Goal: Check status

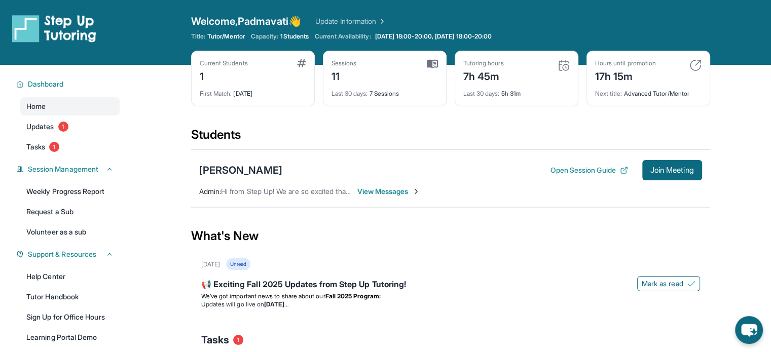
click at [760, 180] on main "Current Students 1 First Match : [DATE] Sessions 11 Last 30 days : 7 Sessions T…" at bounding box center [450, 268] width 641 height 406
click at [742, 151] on main "Current Students 1 First Match : [DATE] Sessions 11 Last 30 days : 7 Sessions T…" at bounding box center [450, 268] width 641 height 406
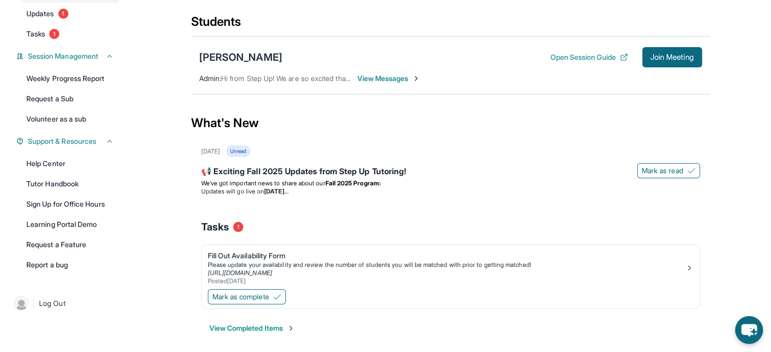
scroll to position [118, 0]
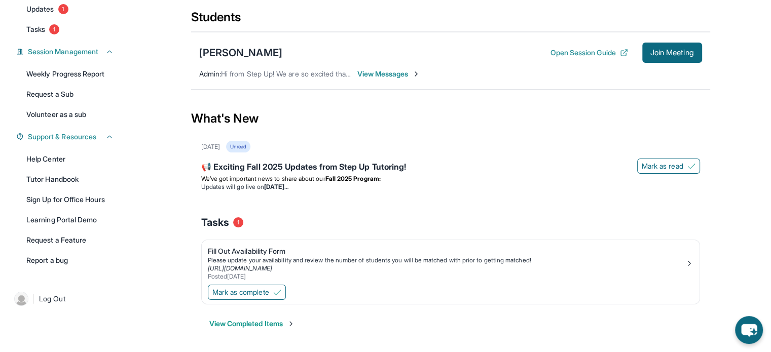
click at [282, 322] on button "View Completed Items" at bounding box center [252, 324] width 86 height 10
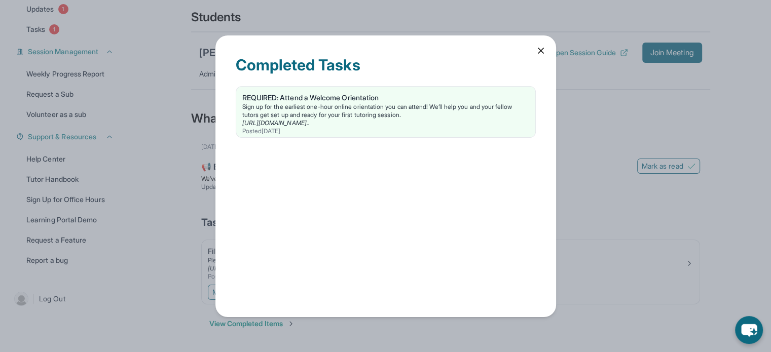
click at [538, 50] on icon at bounding box center [540, 51] width 10 height 10
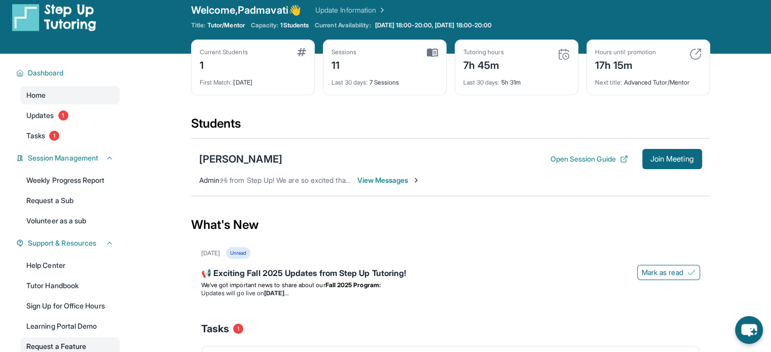
scroll to position [0, 0]
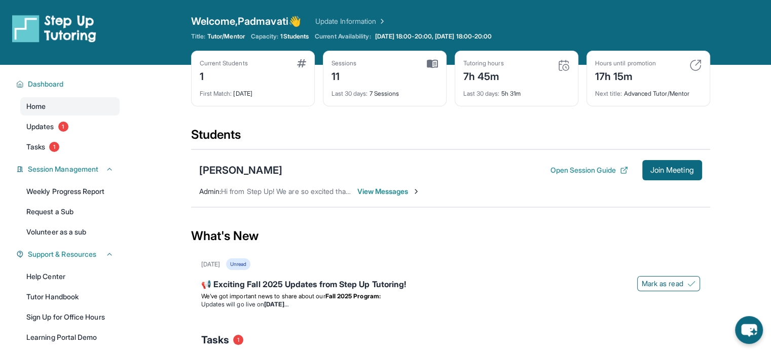
click at [763, 110] on main "Current Students 1 First Match : 1 month ago Sessions 11 Last 30 days : 7 Sessi…" at bounding box center [450, 268] width 641 height 406
